Goal: Task Accomplishment & Management: Use online tool/utility

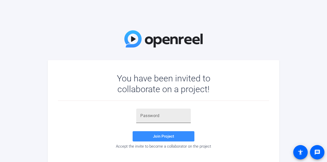
click at [162, 122] on div at bounding box center [163, 116] width 46 height 14
paste input "OdRIUX"
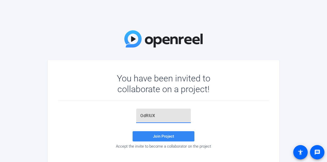
type input "OdRIUX"
click at [175, 136] on span at bounding box center [164, 136] width 62 height 12
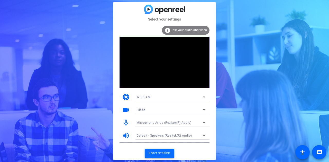
click at [155, 148] on span at bounding box center [160, 153] width 30 height 12
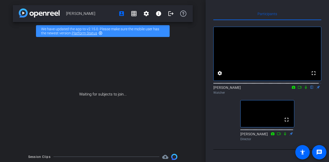
scroll to position [3, 0]
click at [227, 109] on div "fullscreen settings [PERSON_NAME] flip Watcher fullscreen [PERSON_NAME] Director" at bounding box center [268, 81] width 108 height 123
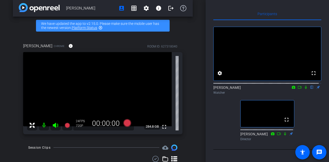
scroll to position [0, 0]
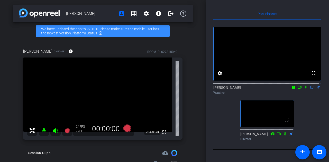
click at [229, 143] on div "fullscreen settings [PERSON_NAME] flip Watcher fullscreen [PERSON_NAME] Director" at bounding box center [268, 81] width 108 height 123
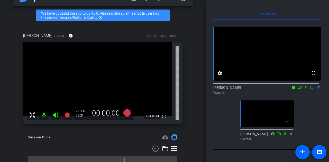
scroll to position [24, 0]
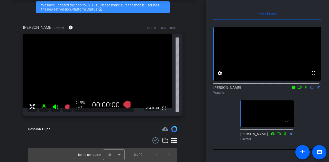
click at [304, 89] on icon at bounding box center [306, 88] width 4 height 4
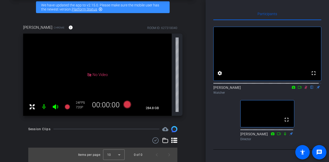
click at [305, 89] on icon at bounding box center [306, 87] width 3 height 3
click at [304, 88] on icon at bounding box center [306, 88] width 4 height 4
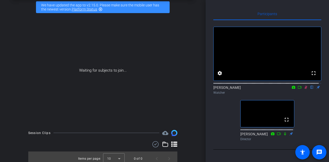
click at [219, 143] on div "fullscreen settings [PERSON_NAME] flip Watcher fullscreen [PERSON_NAME] Director" at bounding box center [268, 81] width 108 height 123
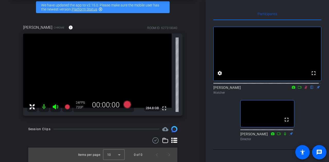
scroll to position [0, 0]
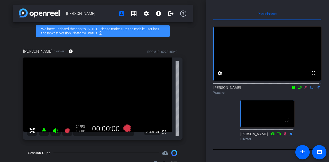
click at [305, 89] on icon at bounding box center [306, 88] width 4 height 4
click at [304, 89] on icon at bounding box center [306, 88] width 4 height 4
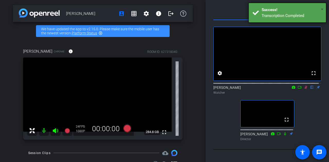
click at [322, 8] on span "×" at bounding box center [322, 9] width 3 height 6
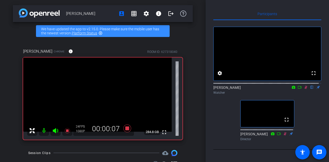
click at [309, 114] on div "fullscreen settings [PERSON_NAME] flip Watcher fullscreen [PERSON_NAME] Director" at bounding box center [268, 81] width 108 height 123
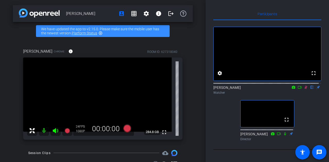
click at [305, 89] on icon at bounding box center [306, 87] width 3 height 3
click at [304, 89] on icon at bounding box center [306, 88] width 4 height 4
click at [305, 89] on icon at bounding box center [306, 87] width 3 height 3
